Goal: Task Accomplishment & Management: Manage account settings

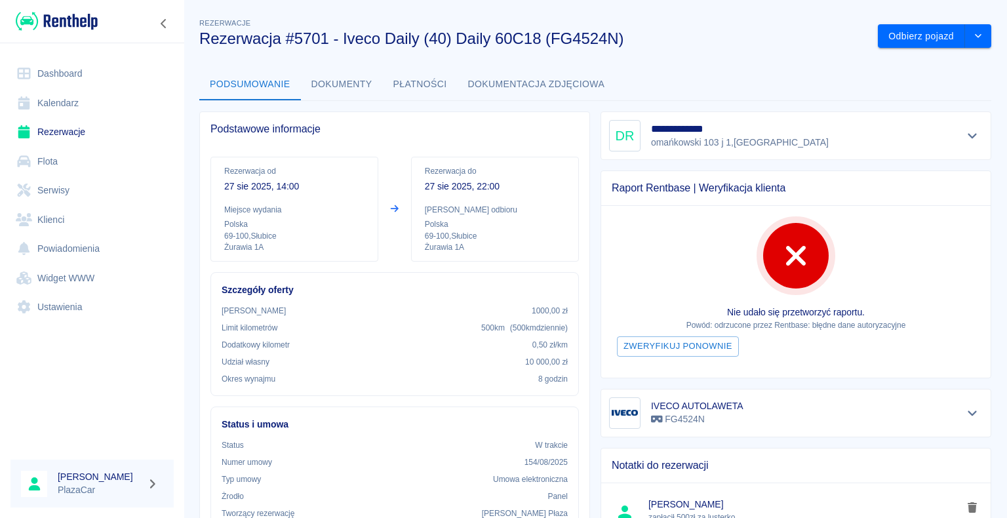
scroll to position [197, 0]
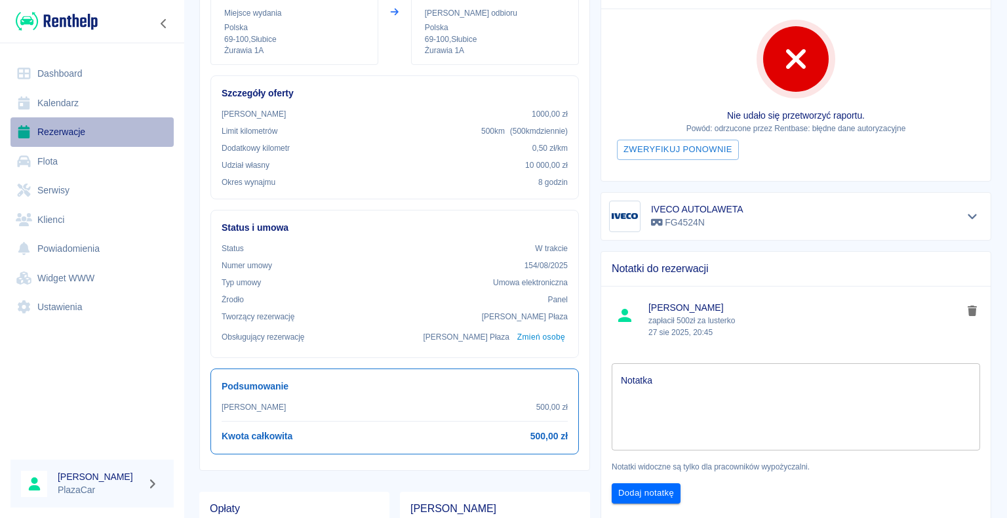
click at [63, 132] on link "Rezerwacje" at bounding box center [91, 132] width 163 height 30
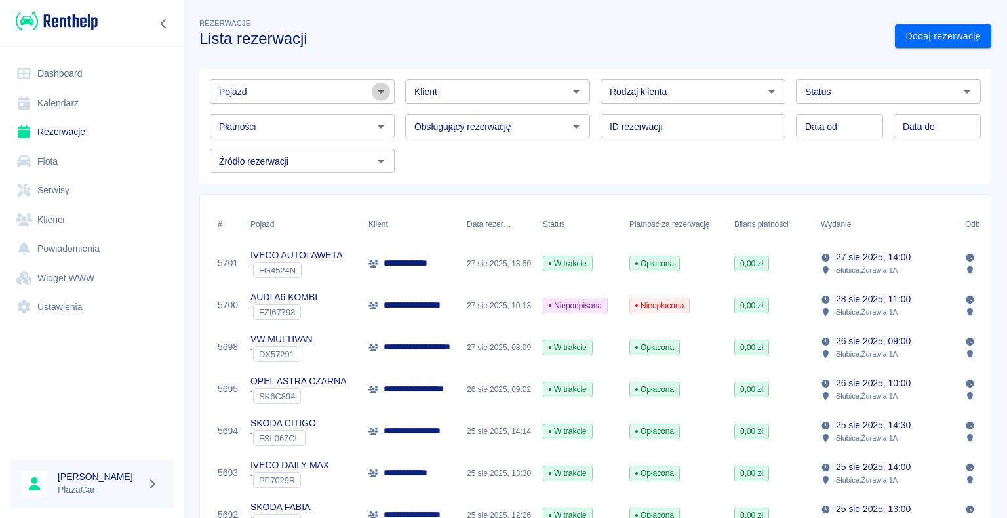
click at [380, 90] on icon "Otwórz" at bounding box center [381, 92] width 16 height 16
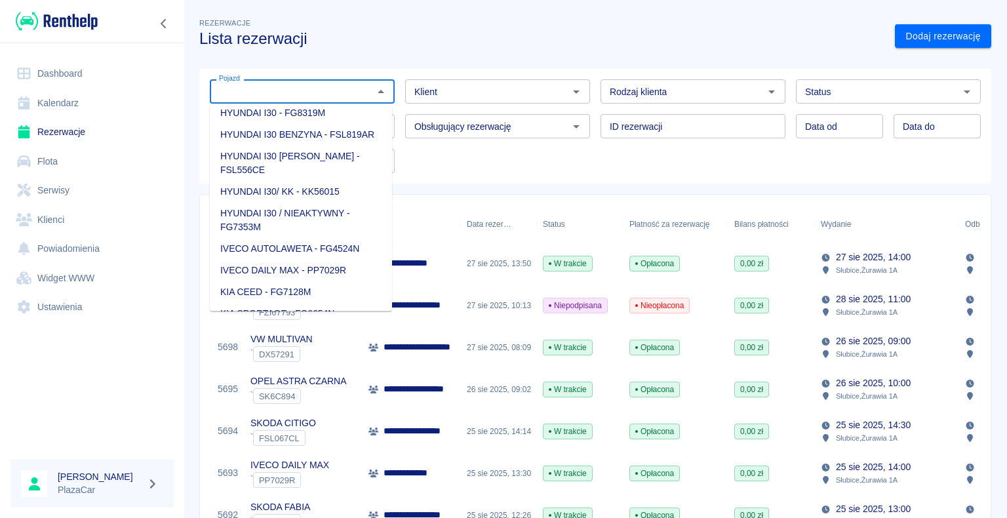
scroll to position [459, 0]
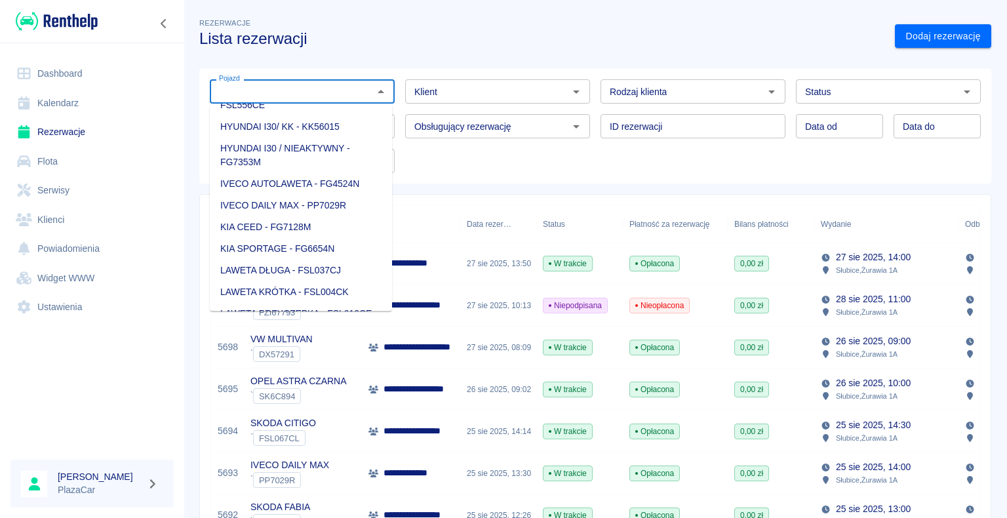
click at [338, 238] on li "KIA SPORTAGE - FG6654N" at bounding box center [301, 249] width 182 height 22
type input "KIA SPORTAGE - FG6654N"
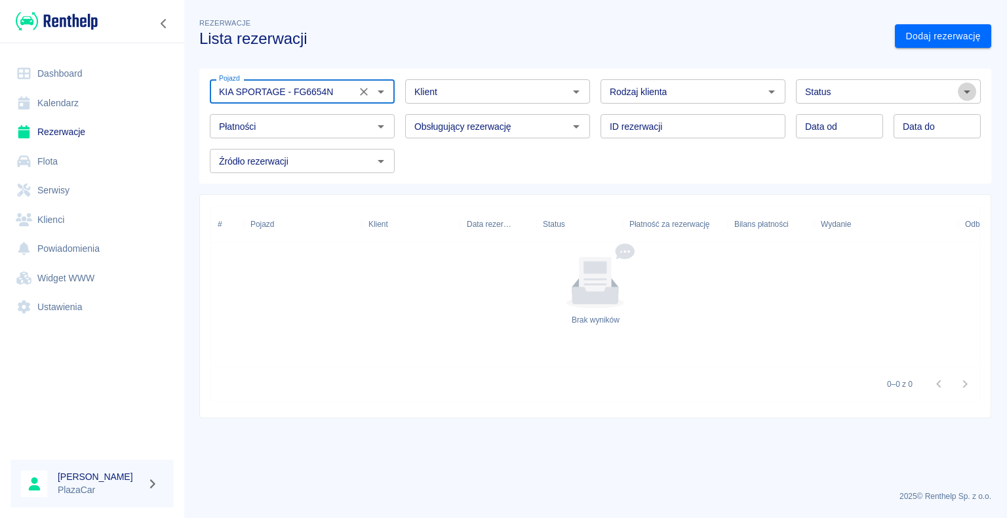
click at [967, 90] on icon "Otwórz" at bounding box center [967, 92] width 16 height 16
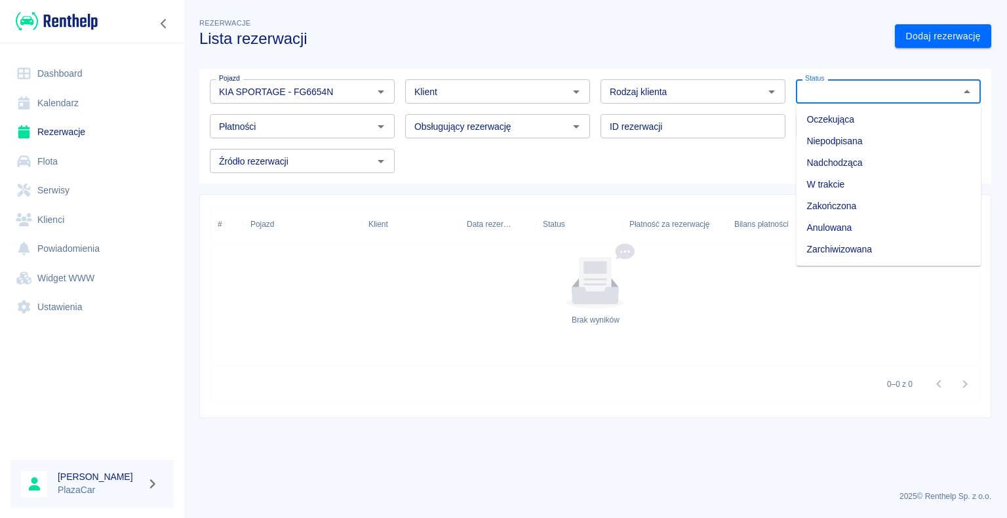
click at [889, 245] on li "Zarchiwizowana" at bounding box center [888, 250] width 185 height 22
type input "Zarchiwizowana"
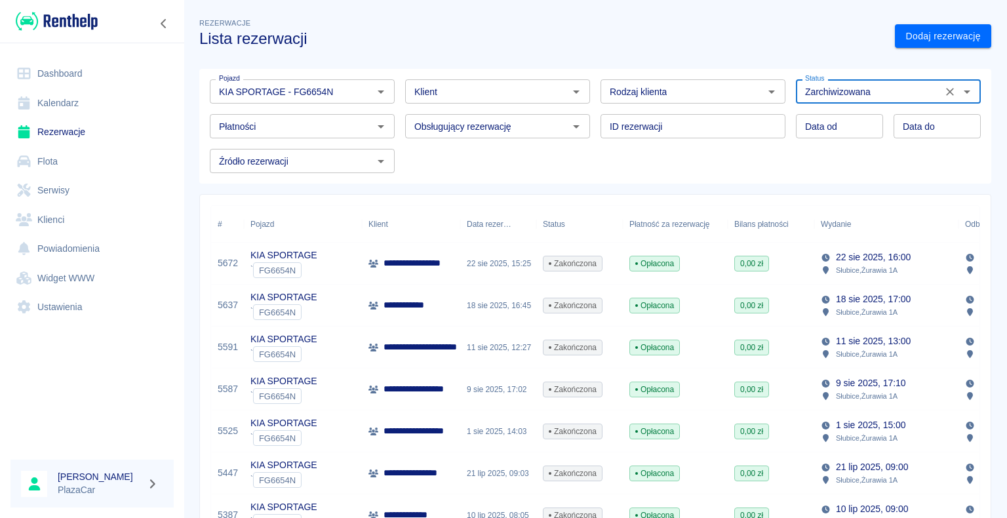
click at [521, 271] on div "22 sie 2025, 15:25" at bounding box center [498, 264] width 76 height 42
click at [528, 301] on div "[DATE] 16:45" at bounding box center [498, 306] width 76 height 42
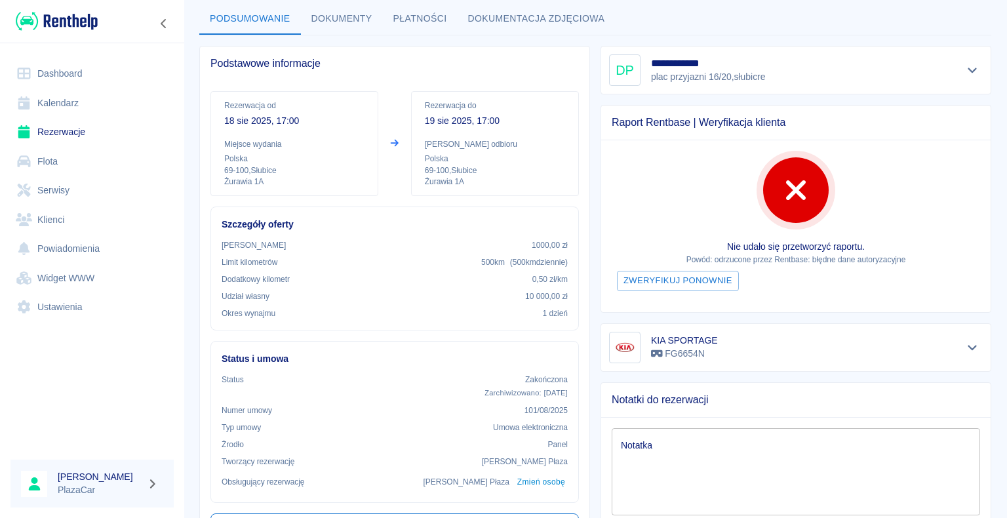
scroll to position [66, 0]
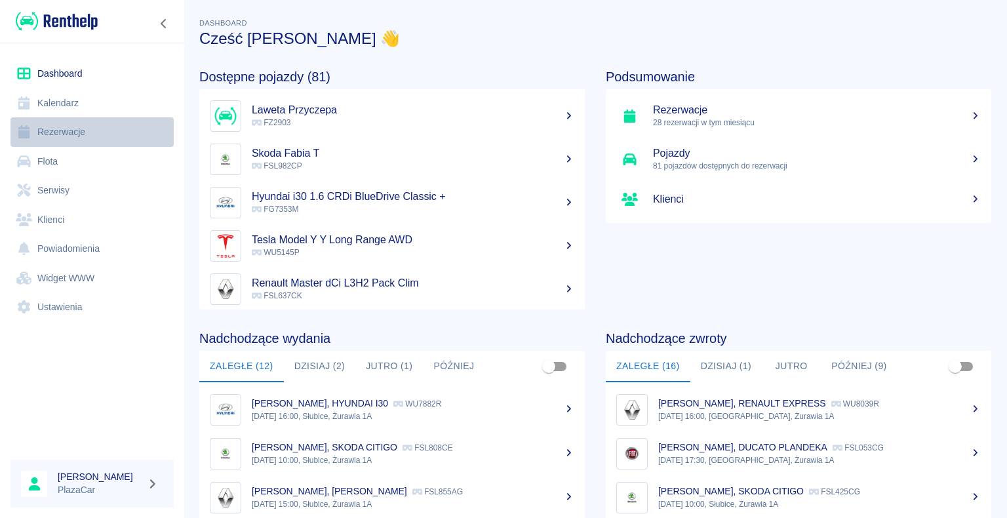
click at [92, 132] on link "Rezerwacje" at bounding box center [91, 132] width 163 height 30
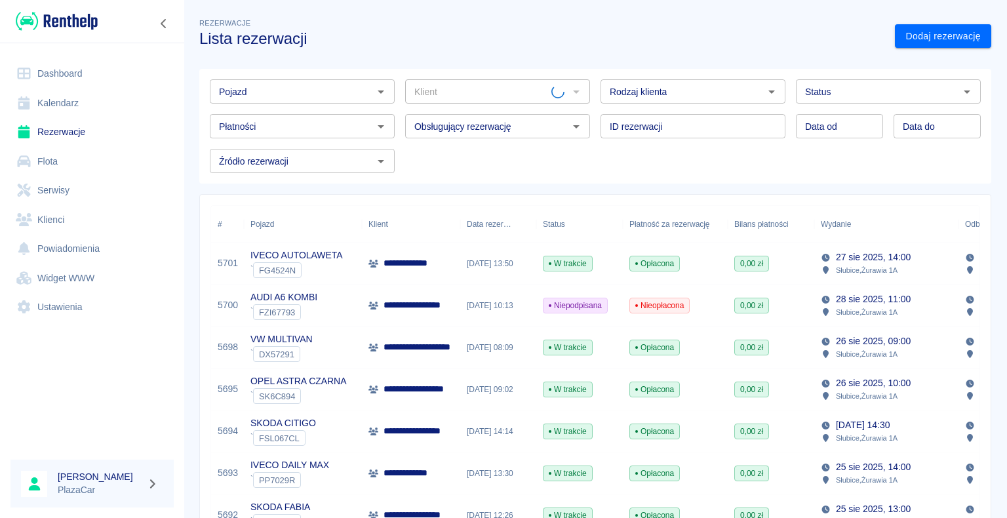
click at [378, 93] on icon "Otwórz" at bounding box center [381, 91] width 7 height 3
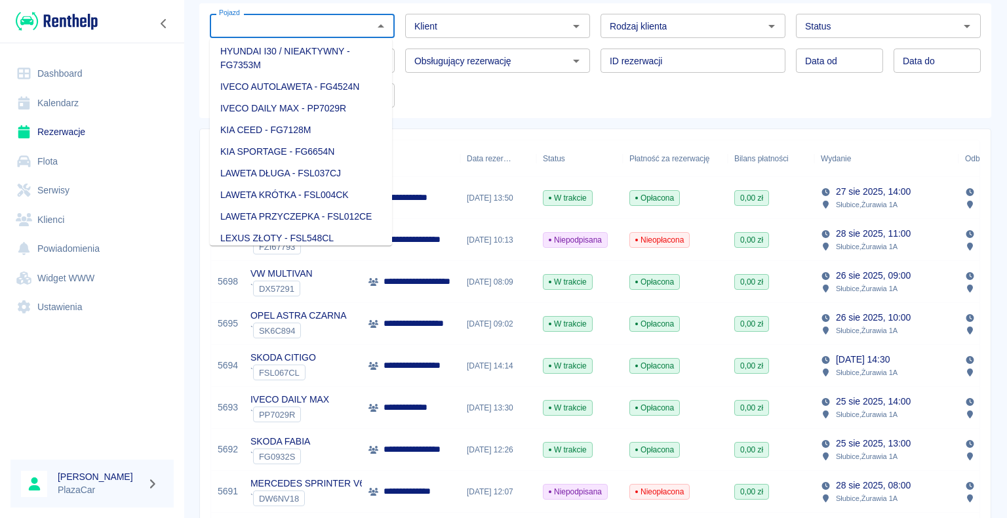
scroll to position [525, 0]
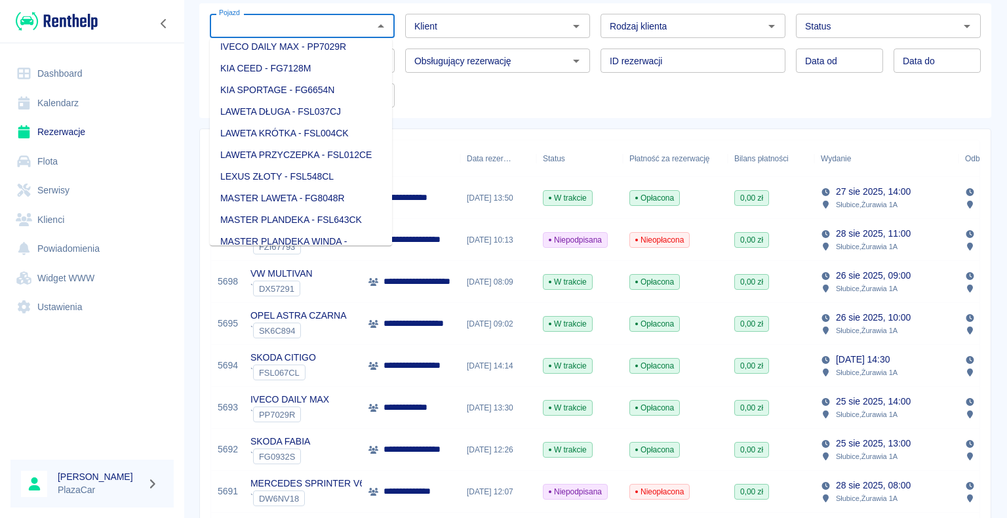
click at [322, 101] on li "KIA SPORTAGE - FG6654N" at bounding box center [301, 90] width 182 height 22
type input "KIA SPORTAGE - FG6654N"
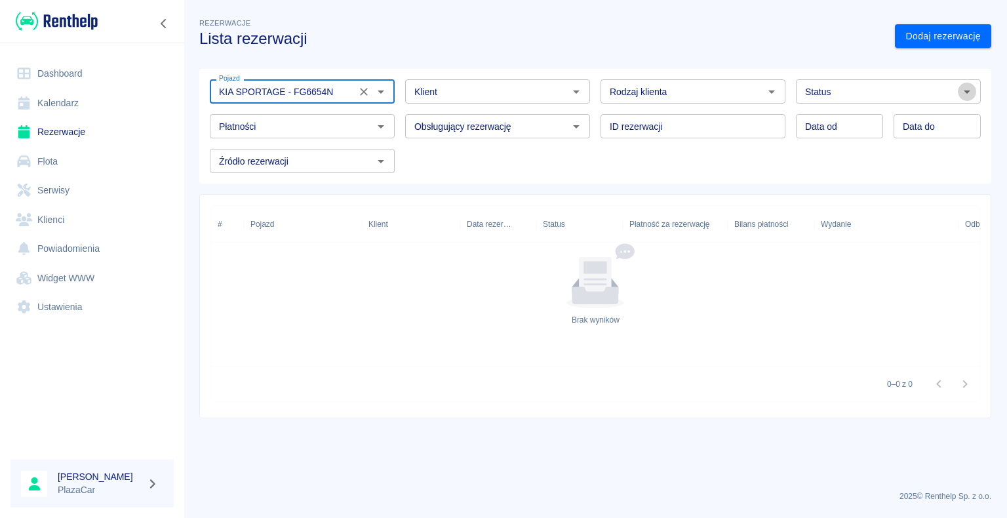
click at [966, 89] on icon "Otwórz" at bounding box center [967, 92] width 16 height 16
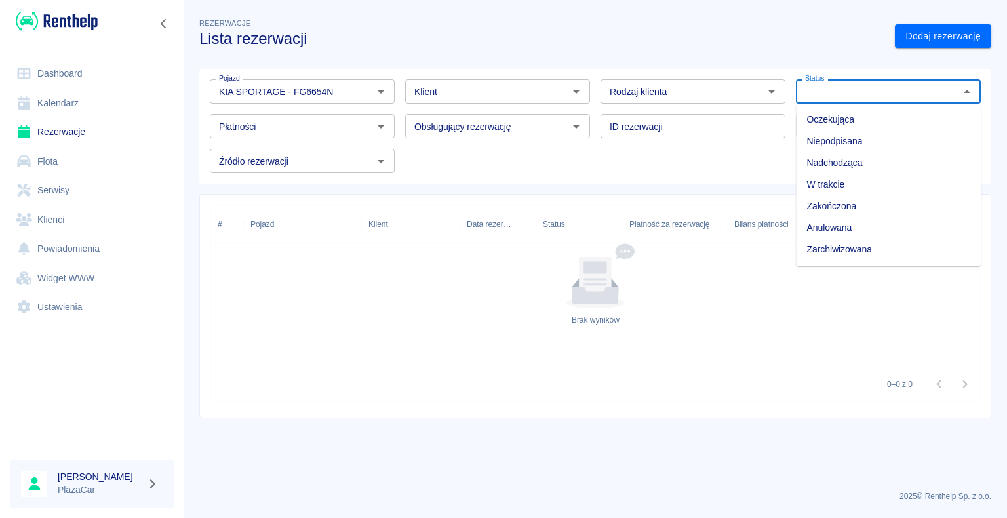
click at [845, 252] on li "Zarchiwizowana" at bounding box center [888, 250] width 185 height 22
type input "Zarchiwizowana"
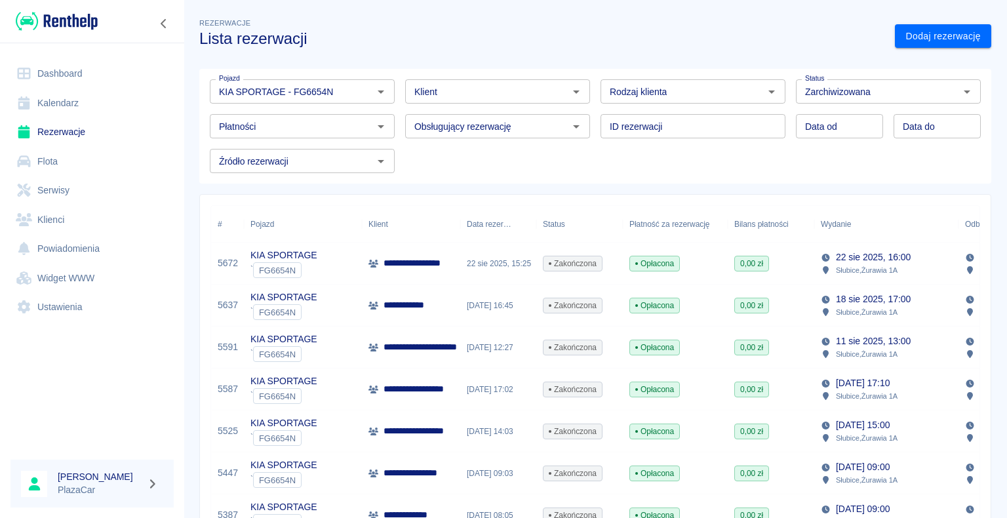
click at [698, 261] on div "Opłacona" at bounding box center [675, 264] width 105 height 42
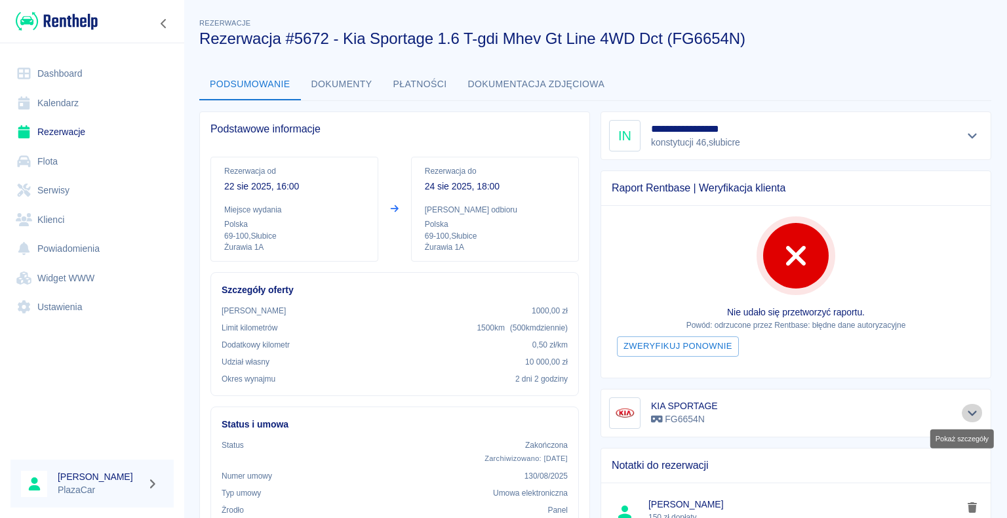
click at [968, 411] on icon "Pokaż szczegóły" at bounding box center [972, 413] width 9 height 5
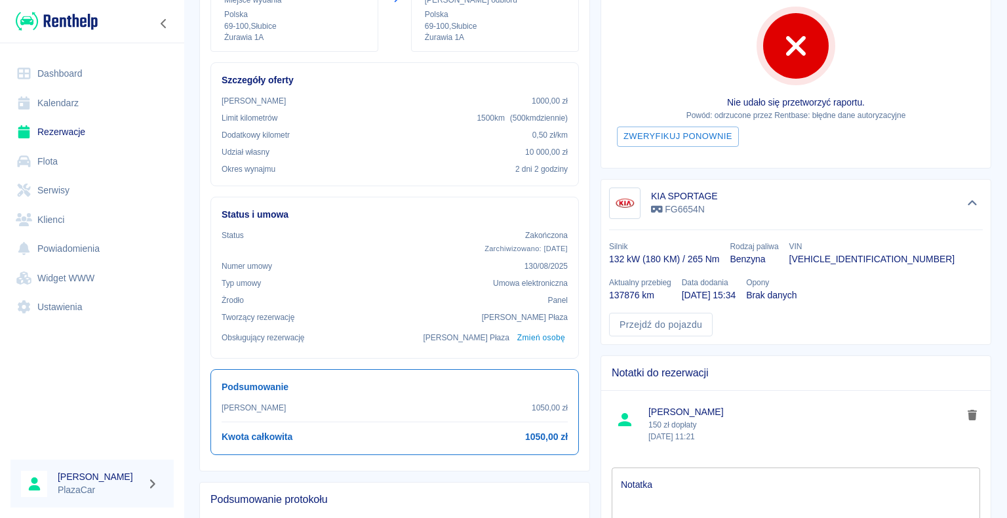
scroll to position [197, 0]
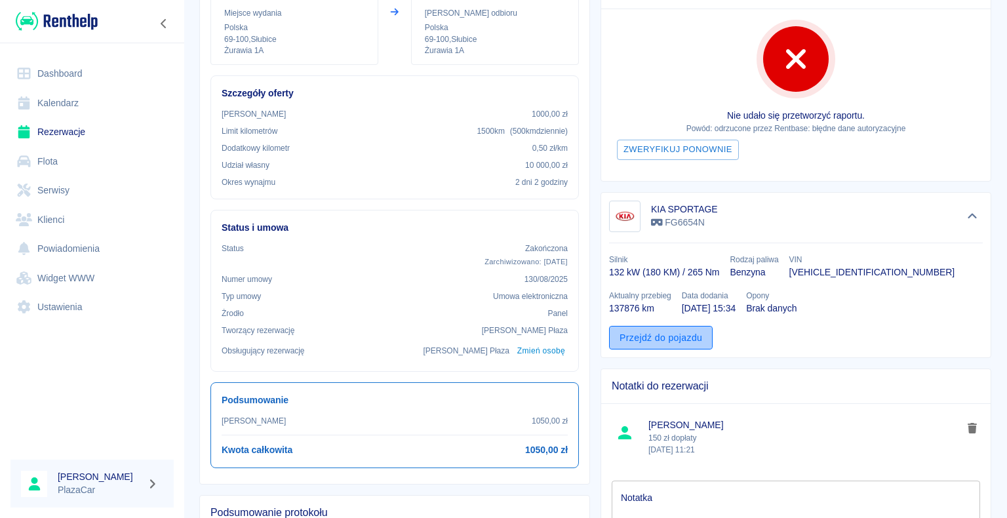
click at [670, 340] on link "Przejdź do pojazdu" at bounding box center [661, 338] width 104 height 24
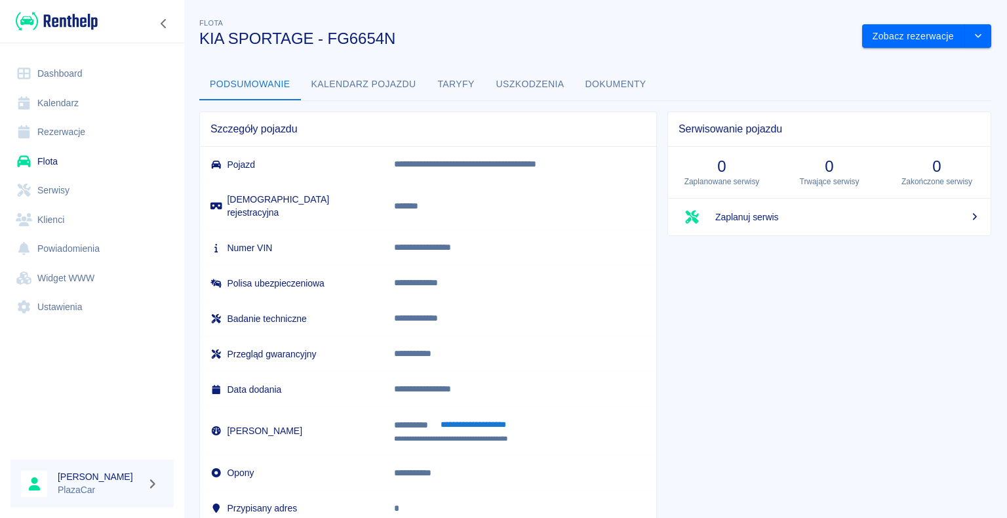
click at [622, 77] on button "Dokumenty" at bounding box center [616, 84] width 82 height 31
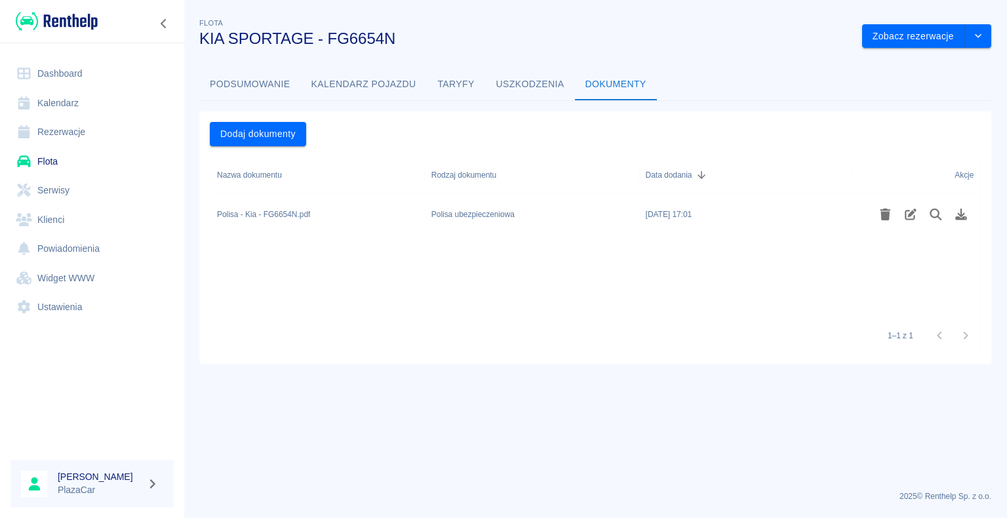
click at [670, 217] on div "[DATE] 17:01" at bounding box center [669, 215] width 47 height 12
click at [933, 216] on icon "Podgląd pliku" at bounding box center [937, 215] width 12 height 12
